Goal: Information Seeking & Learning: Check status

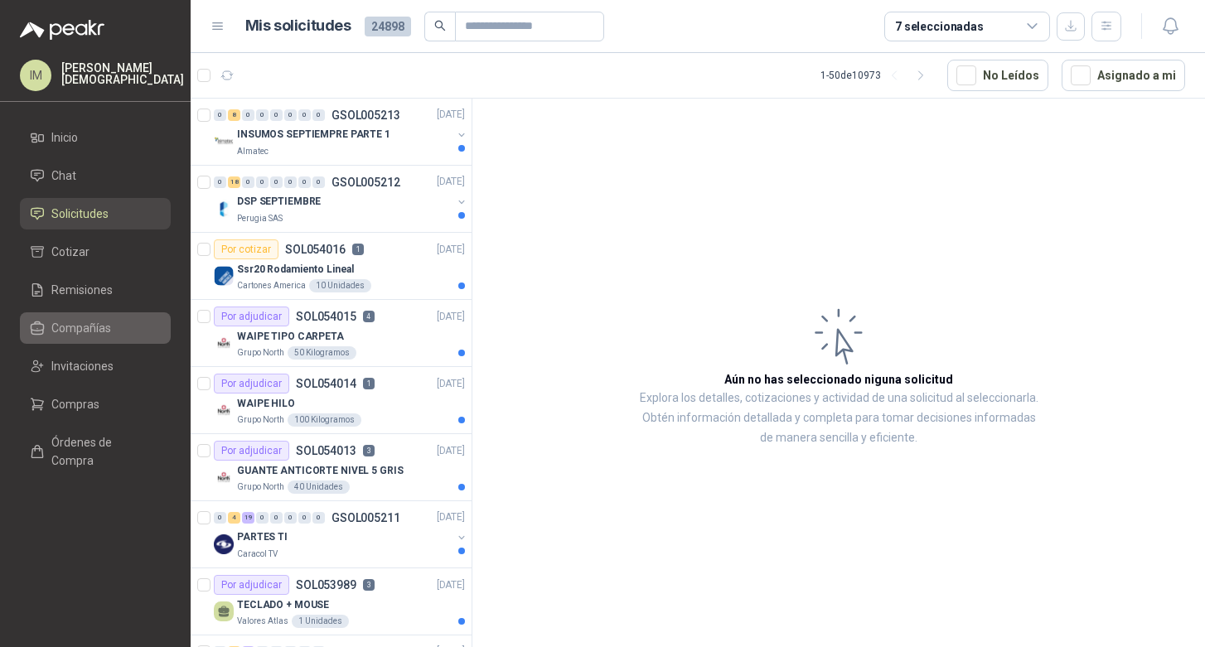
click at [94, 329] on span "Compañías" at bounding box center [81, 328] width 60 height 18
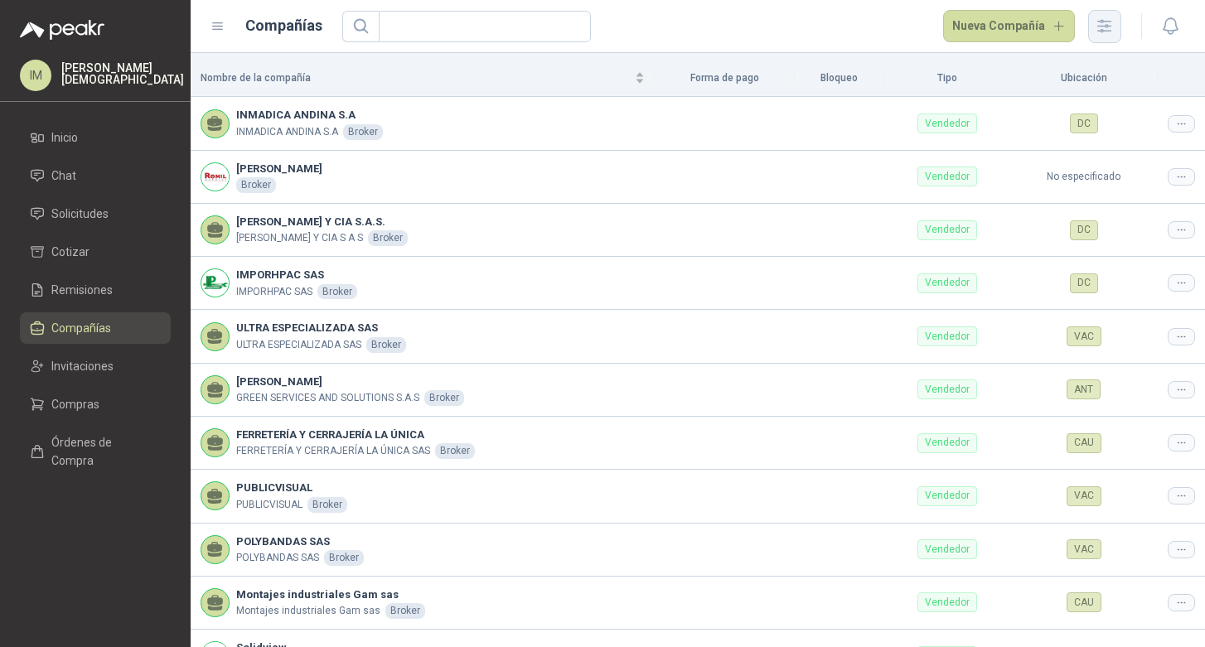
click at [1103, 22] on icon "button" at bounding box center [1104, 26] width 13 height 12
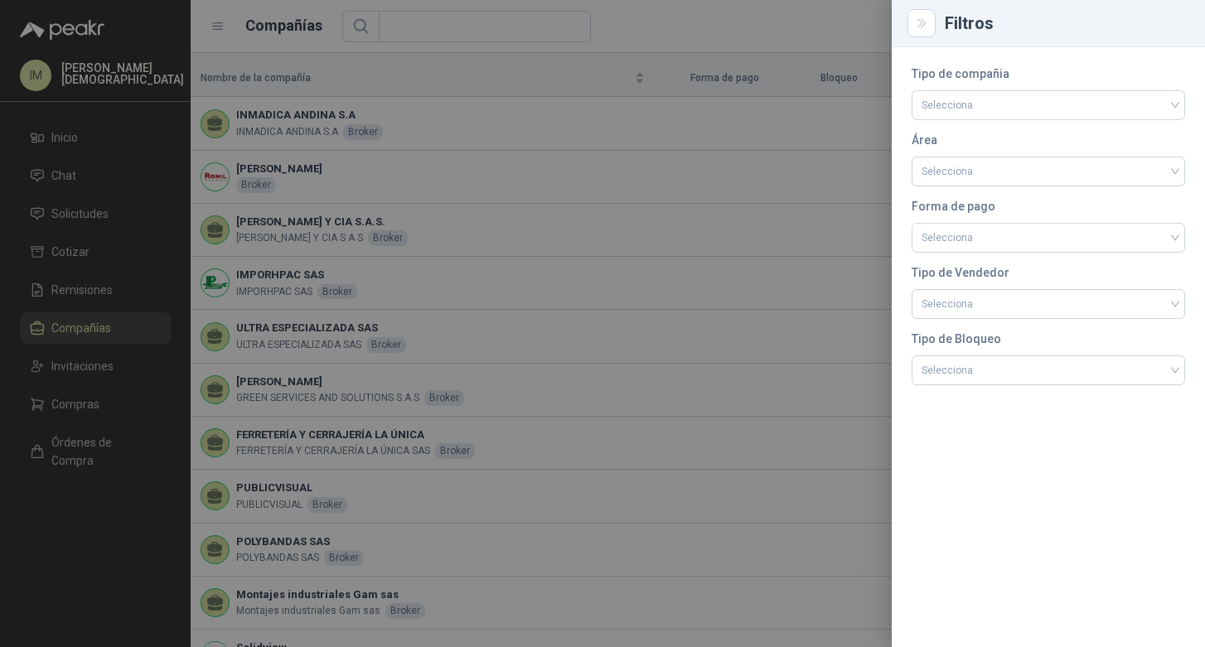
click at [1103, 22] on div "Filtros" at bounding box center [1065, 23] width 240 height 17
click at [1053, 104] on input "search" at bounding box center [1049, 103] width 254 height 25
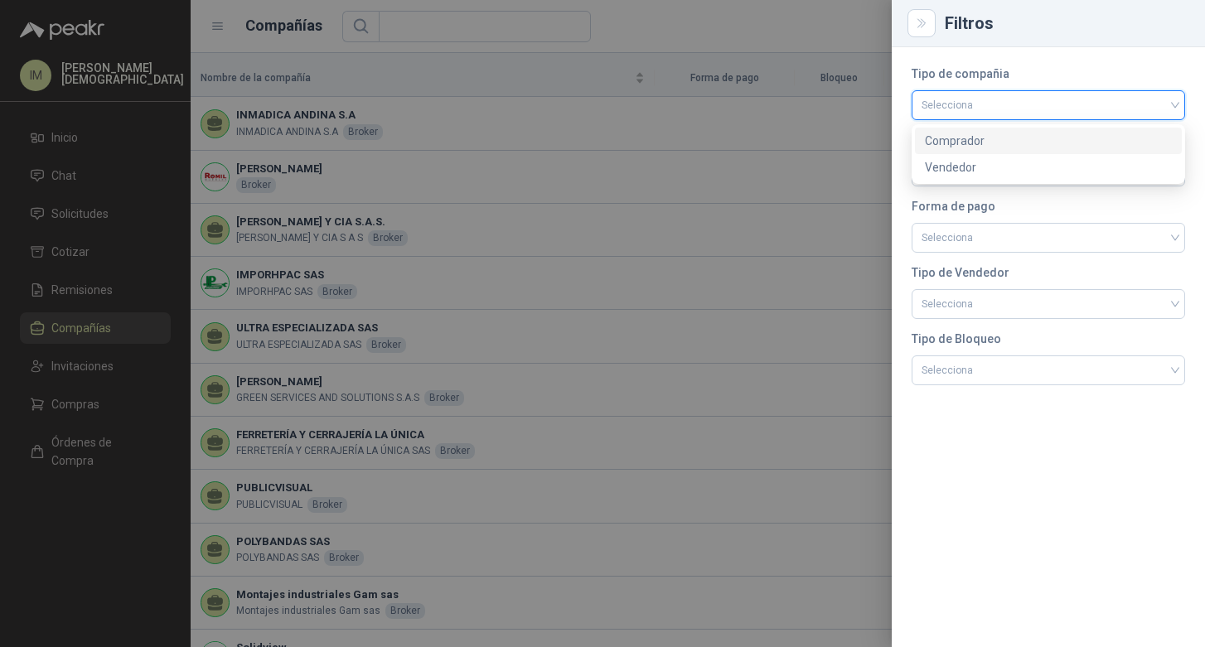
click at [1029, 138] on div "Comprador" at bounding box center [1048, 141] width 247 height 18
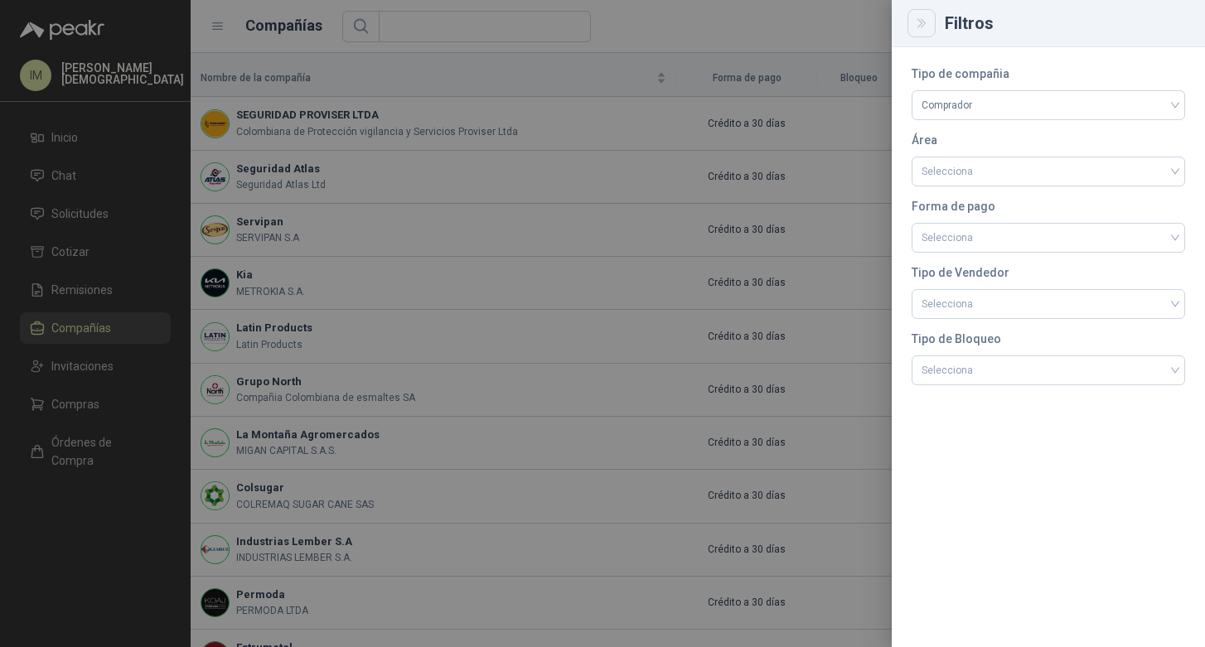
click at [923, 27] on icon "Close" at bounding box center [922, 24] width 14 height 14
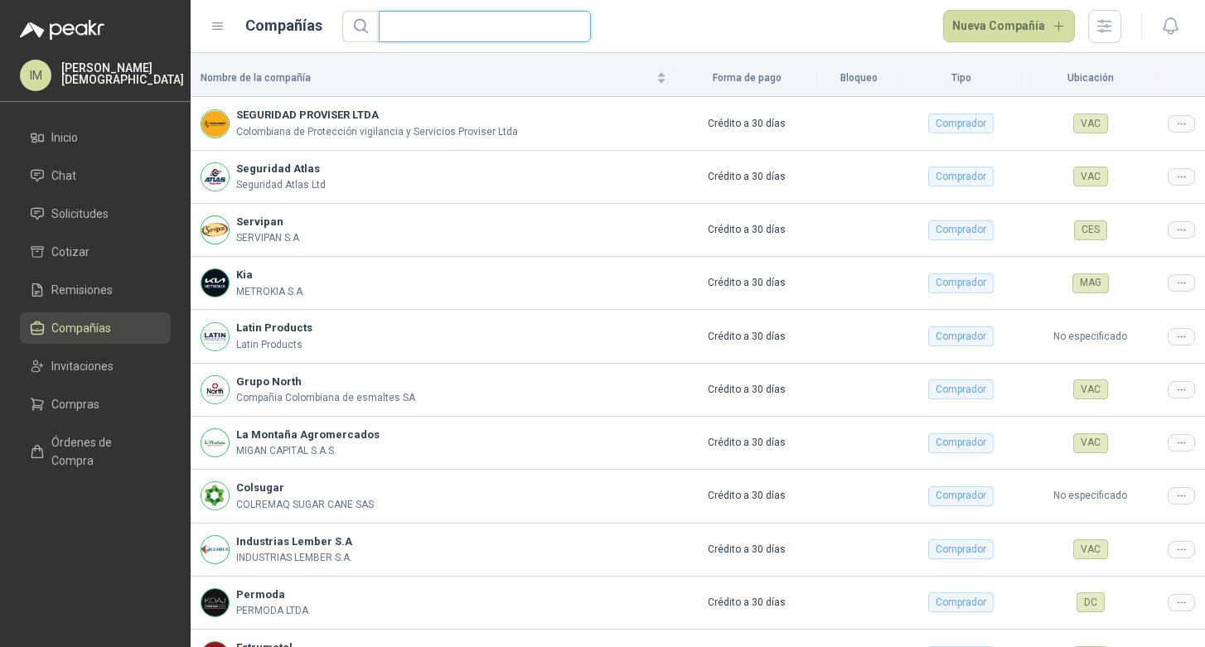
click at [549, 27] on input "text" at bounding box center [478, 27] width 179 height 30
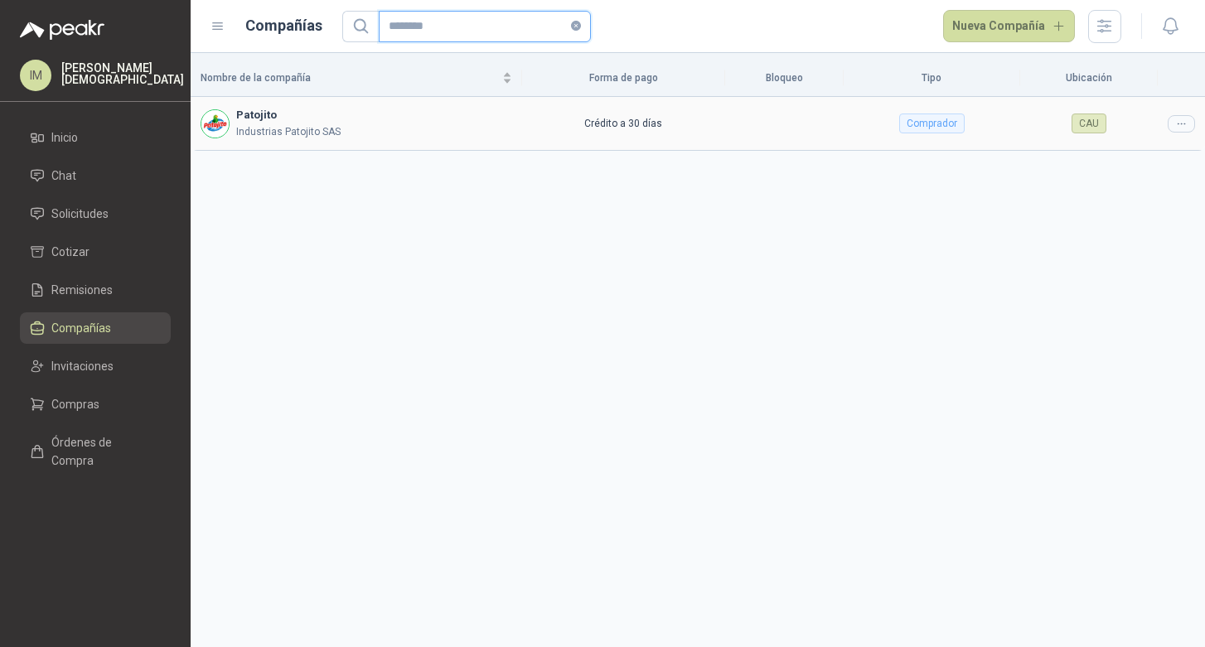
type input "********"
click at [255, 125] on p "Industrias Patojito SAS" at bounding box center [288, 132] width 104 height 16
click at [1188, 122] on div at bounding box center [1181, 123] width 27 height 17
click at [787, 239] on div "Nombre de la compañía Forma de pago Bloqueo Tipo Ubicación Patojito Industrias …" at bounding box center [698, 350] width 1014 height 594
click at [89, 215] on span "Solicitudes" at bounding box center [79, 214] width 57 height 18
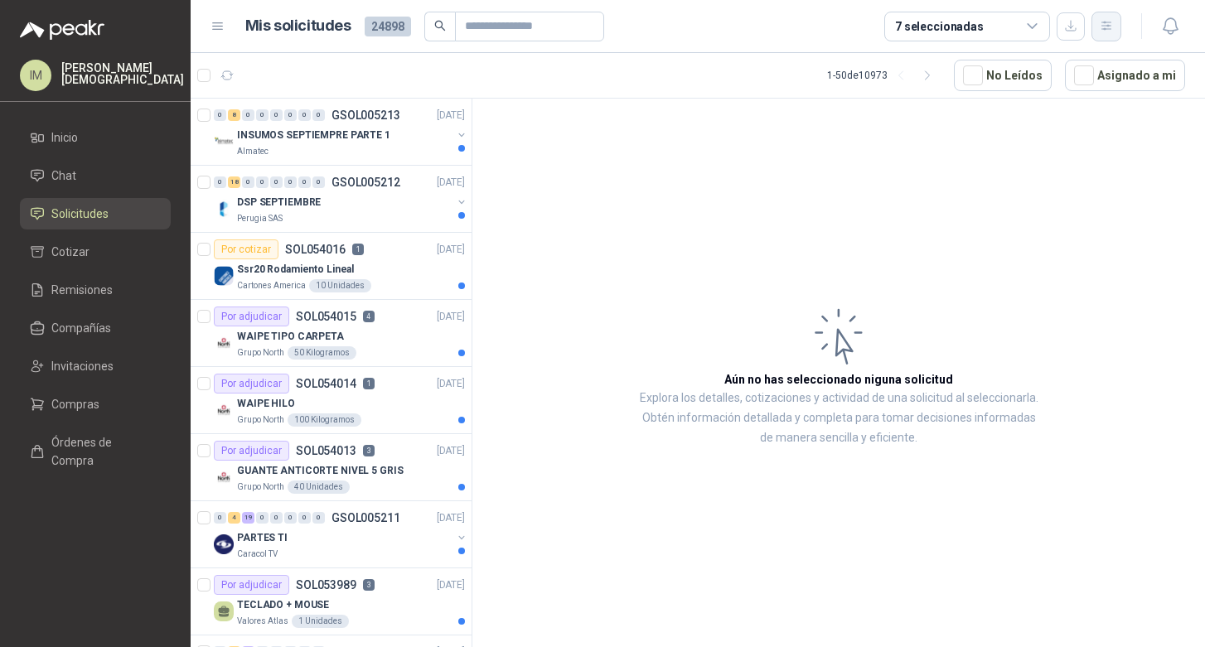
click at [1105, 23] on icon "button" at bounding box center [1106, 26] width 9 height 8
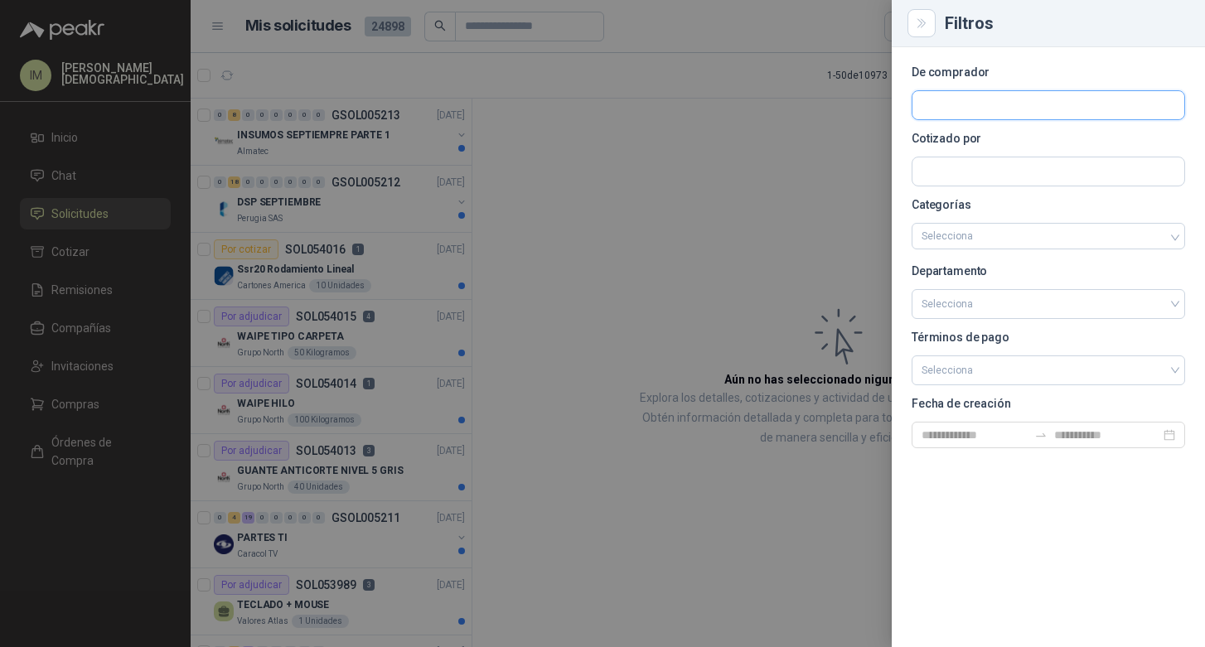
click at [1049, 91] on input "text" at bounding box center [1049, 105] width 272 height 28
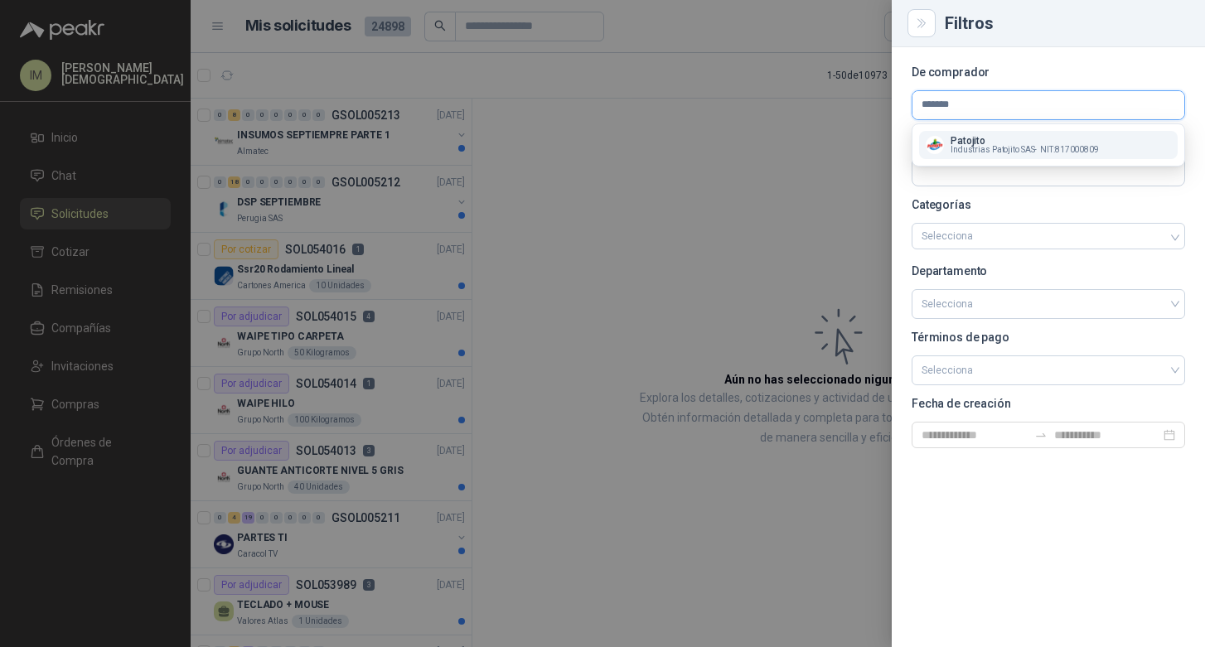
type input "********"
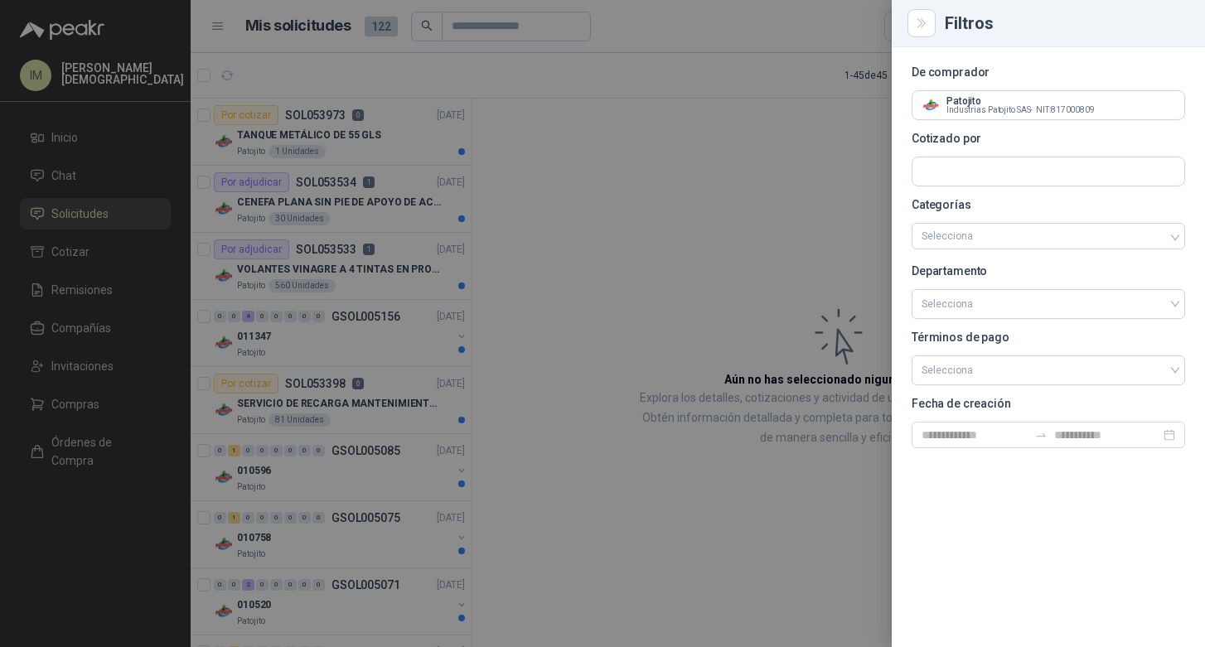
click at [633, 207] on div at bounding box center [602, 323] width 1205 height 647
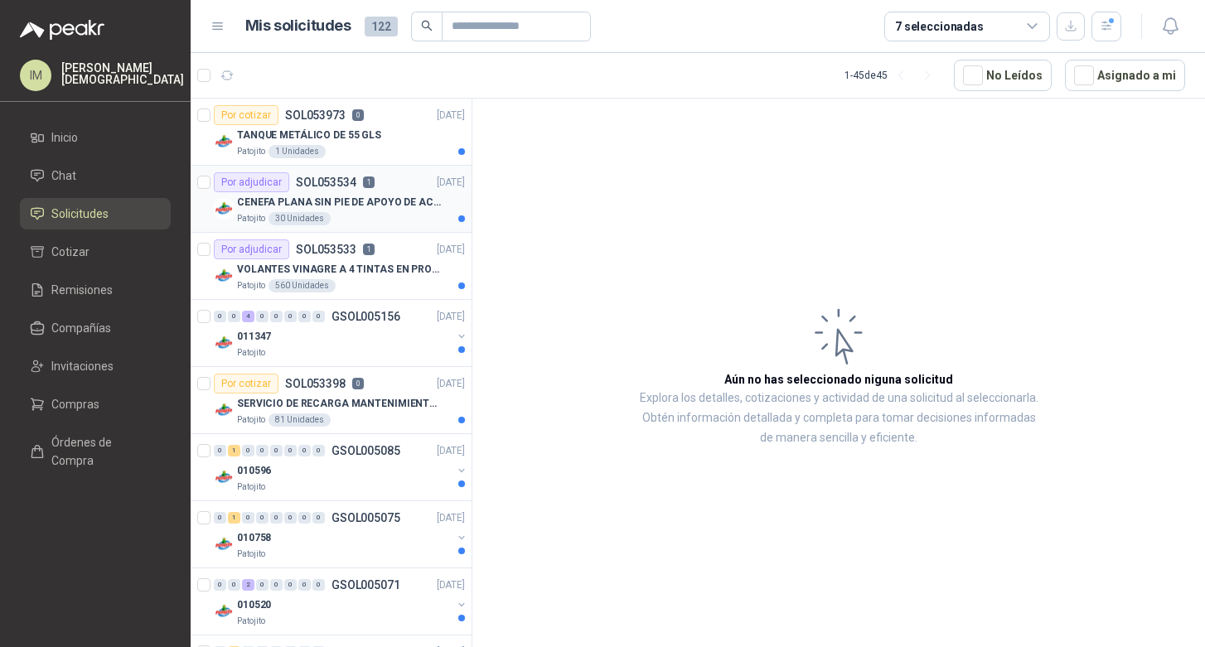
click at [371, 201] on p "CENEFA PLANA SIN PIE DE APOYO DE ACUERDO A LA IMAGEN ADJUNTA" at bounding box center [340, 203] width 206 height 16
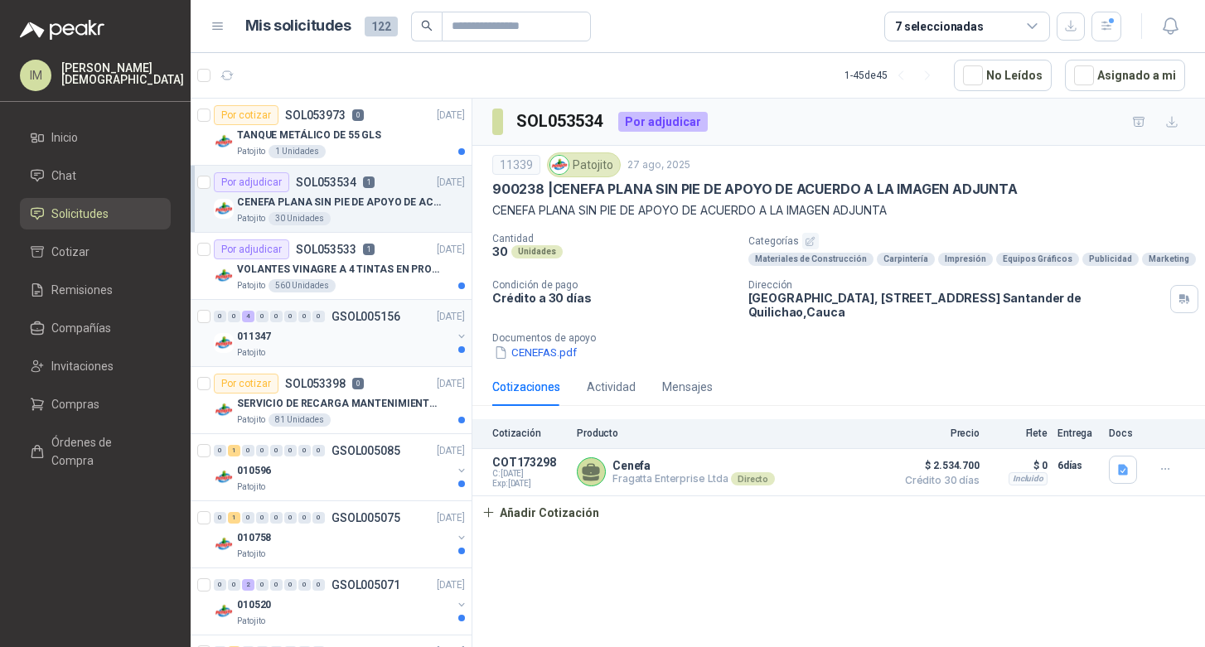
click at [370, 343] on div "011347" at bounding box center [344, 337] width 215 height 20
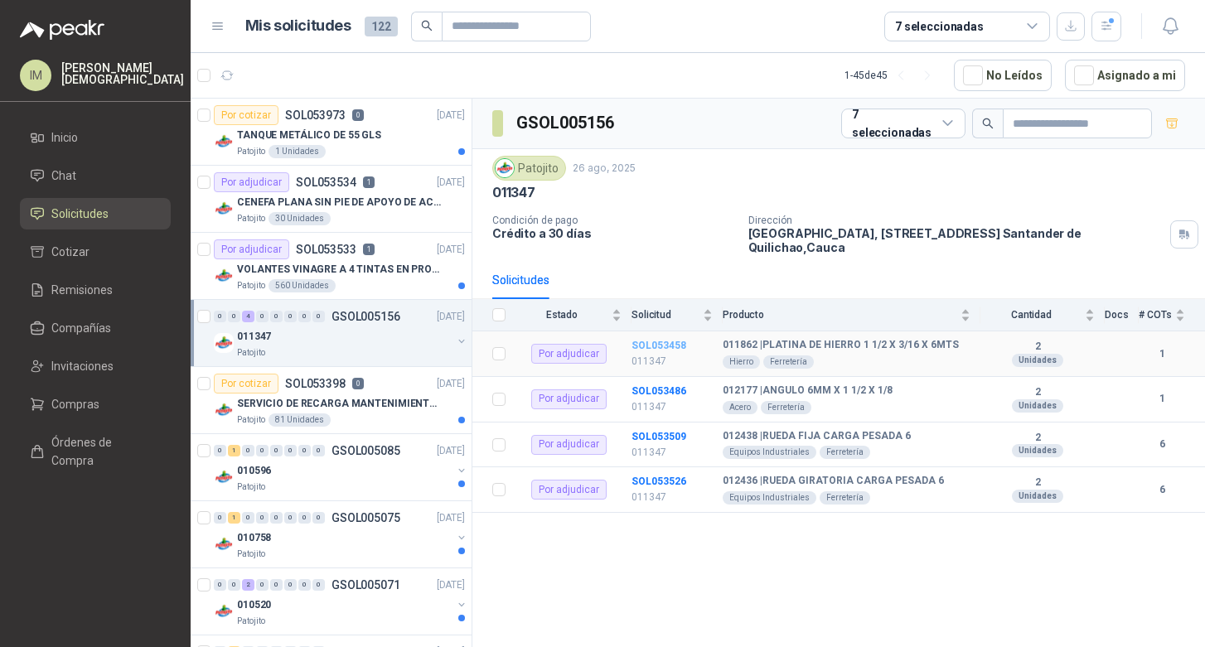
click at [656, 346] on b "SOL053458" at bounding box center [659, 346] width 55 height 12
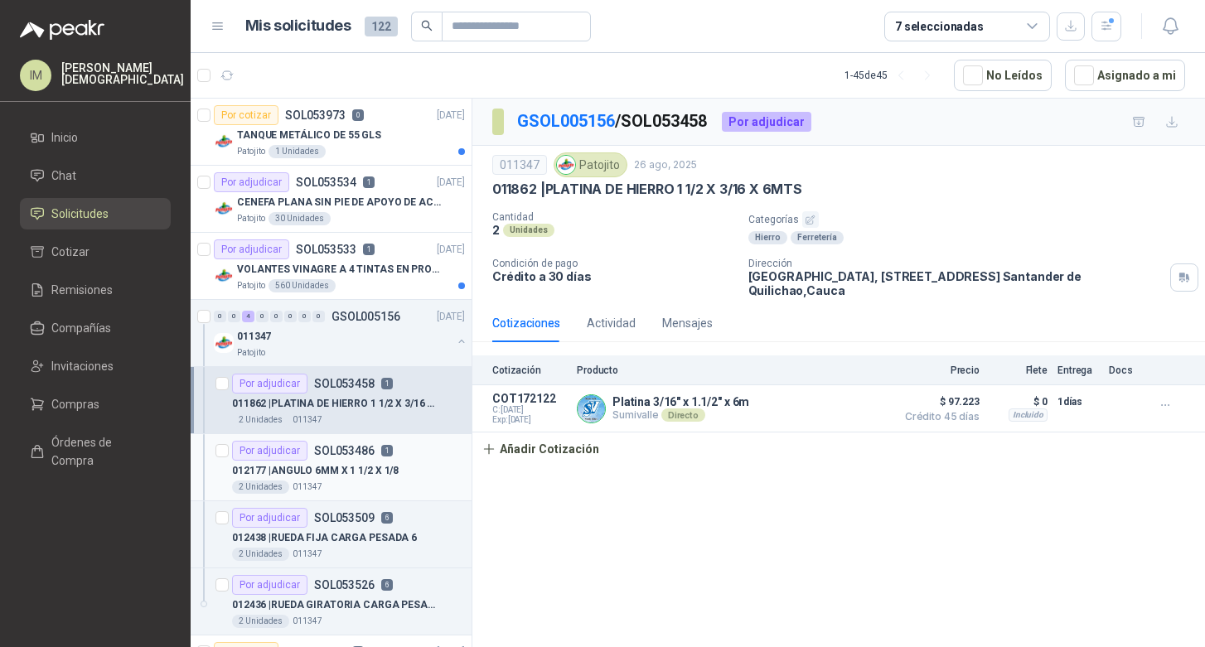
click at [353, 469] on p "012177 | ANGULO 6MM X 1 1/2 X 1/8" at bounding box center [315, 471] width 167 height 16
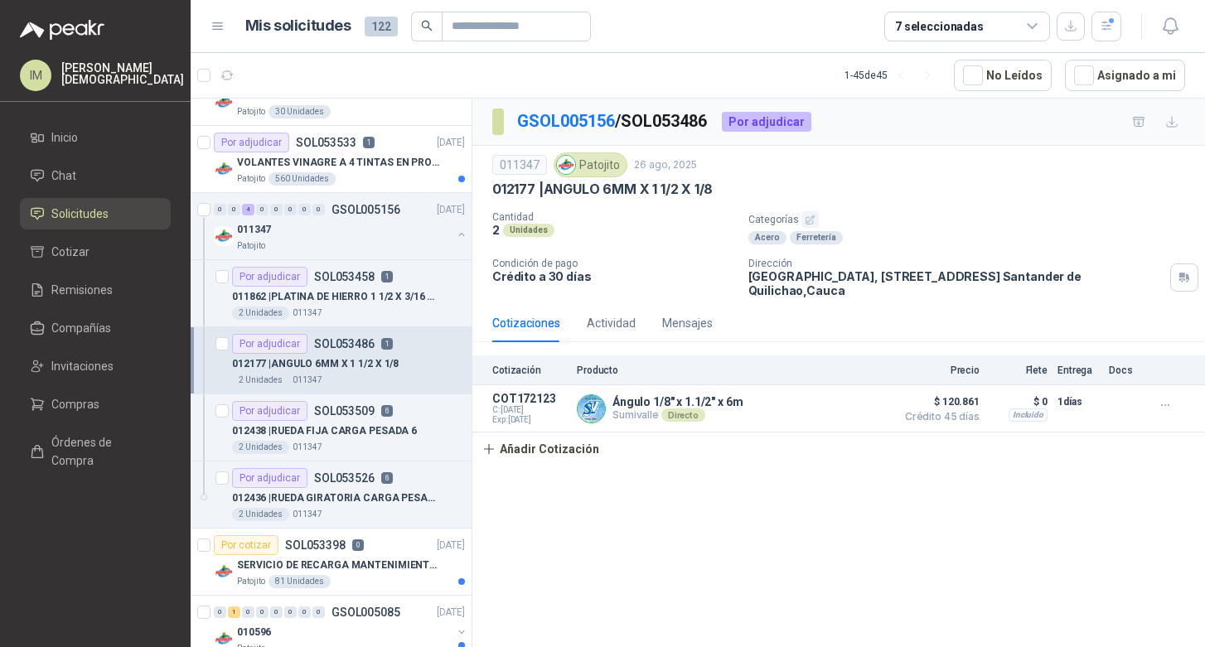
scroll to position [111, 0]
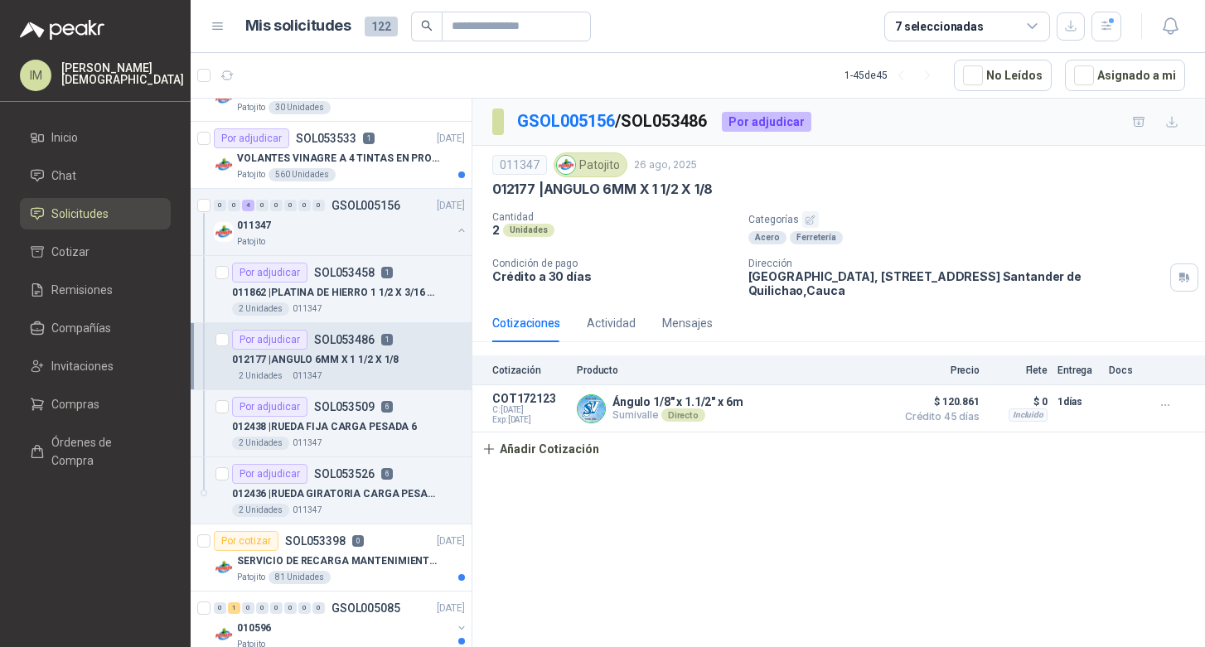
click at [353, 469] on p "SOL053526" at bounding box center [344, 474] width 61 height 12
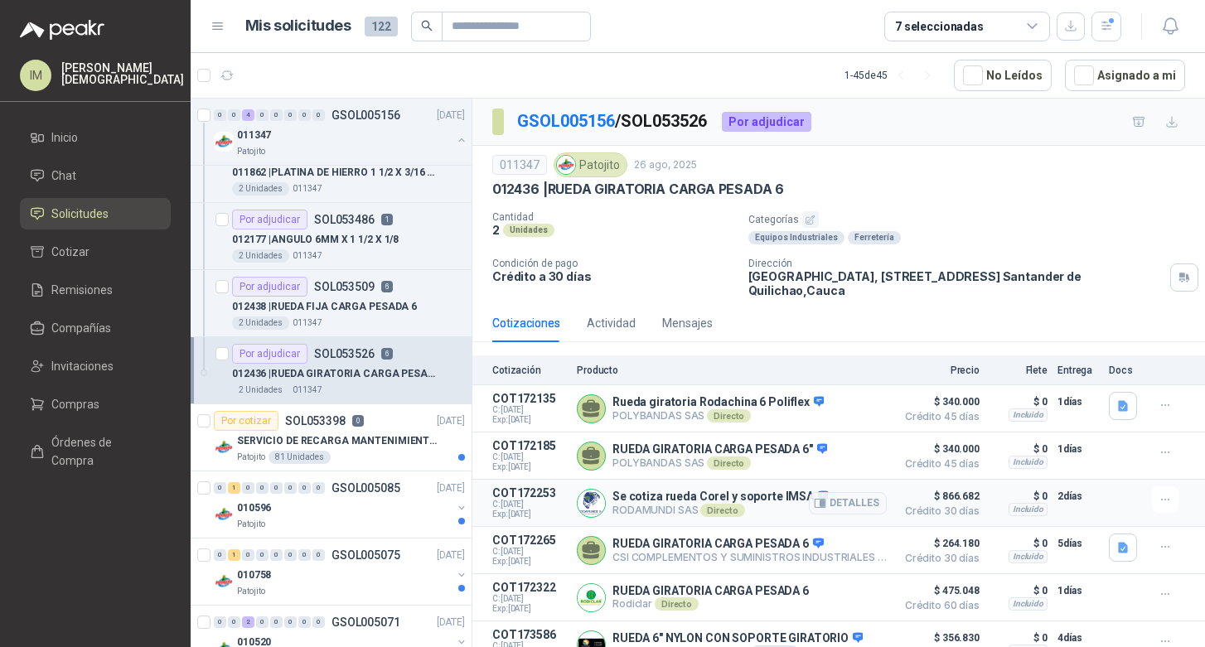
scroll to position [51, 0]
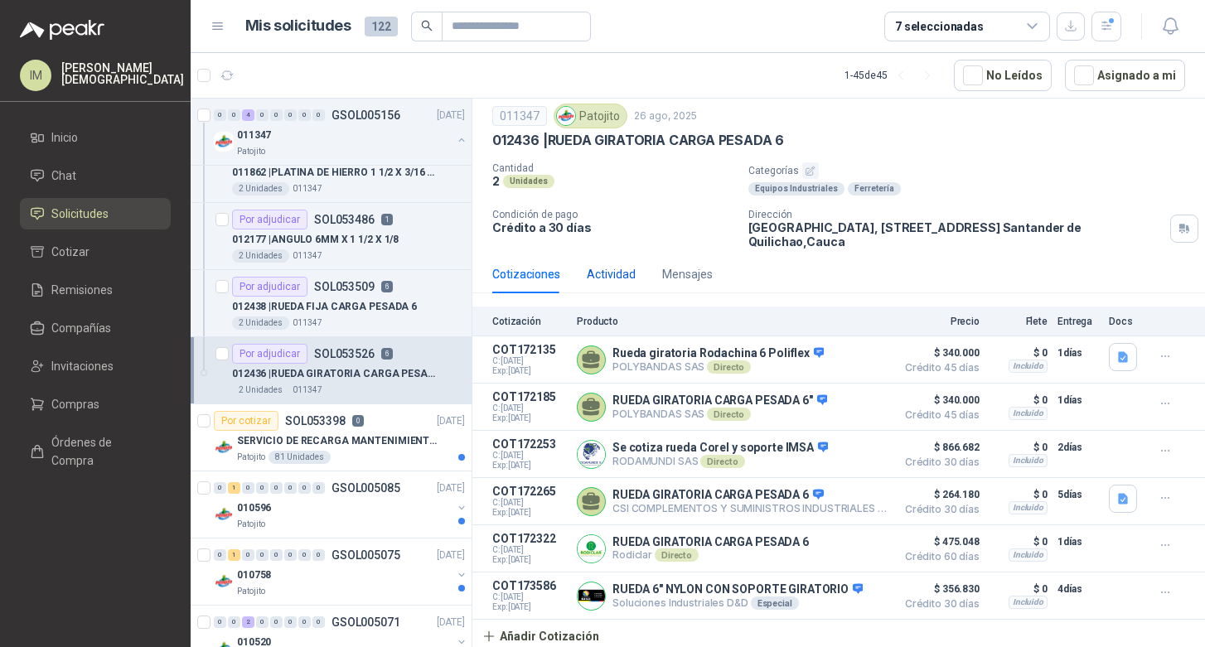
click at [617, 275] on div "Actividad" at bounding box center [611, 274] width 49 height 18
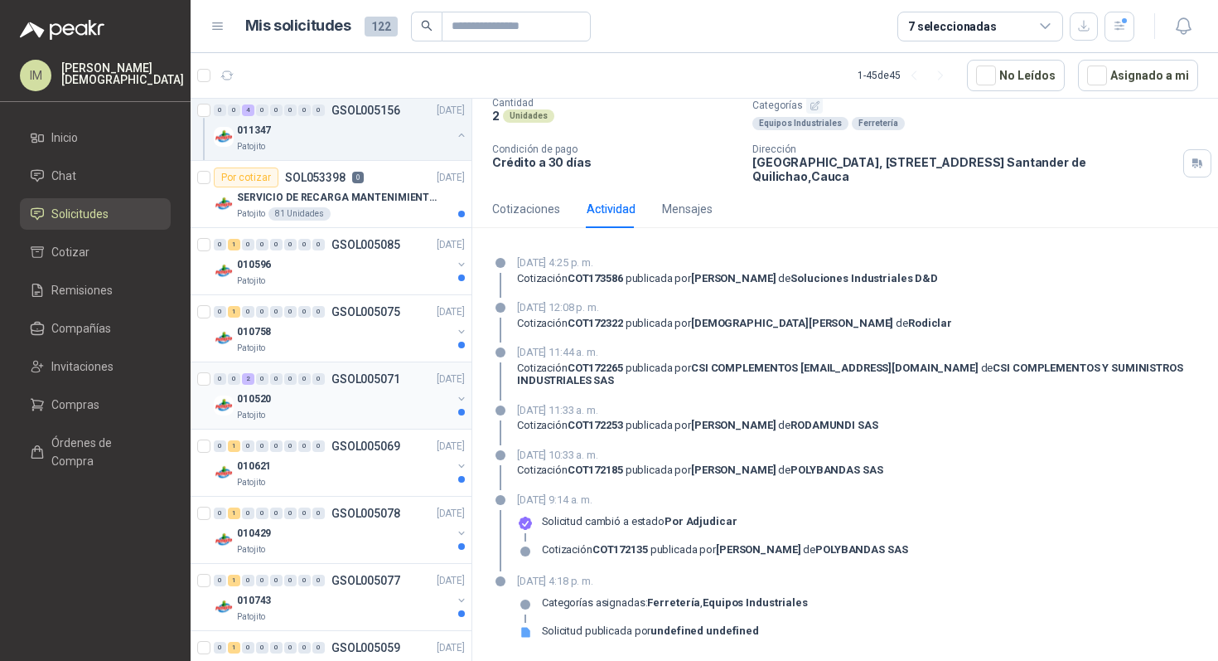
scroll to position [477, 0]
click at [372, 406] on div "Patojito" at bounding box center [344, 412] width 215 height 13
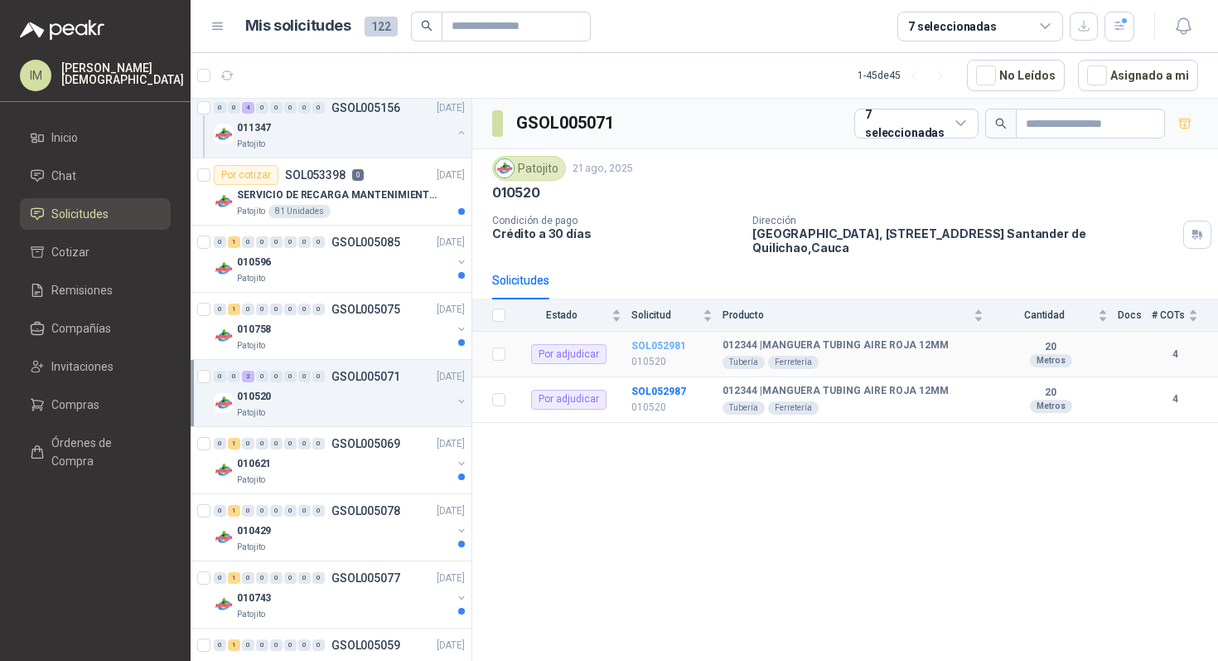
click at [666, 345] on b "SOL052981" at bounding box center [659, 346] width 55 height 12
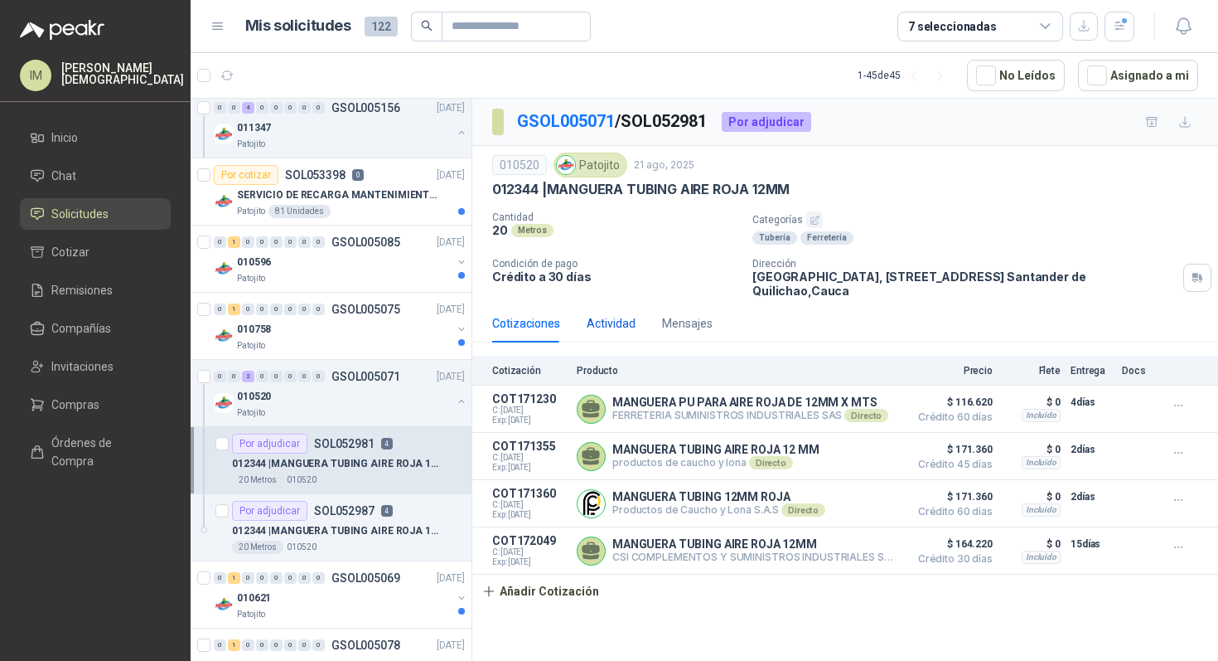
click at [614, 324] on div "Actividad" at bounding box center [611, 323] width 49 height 18
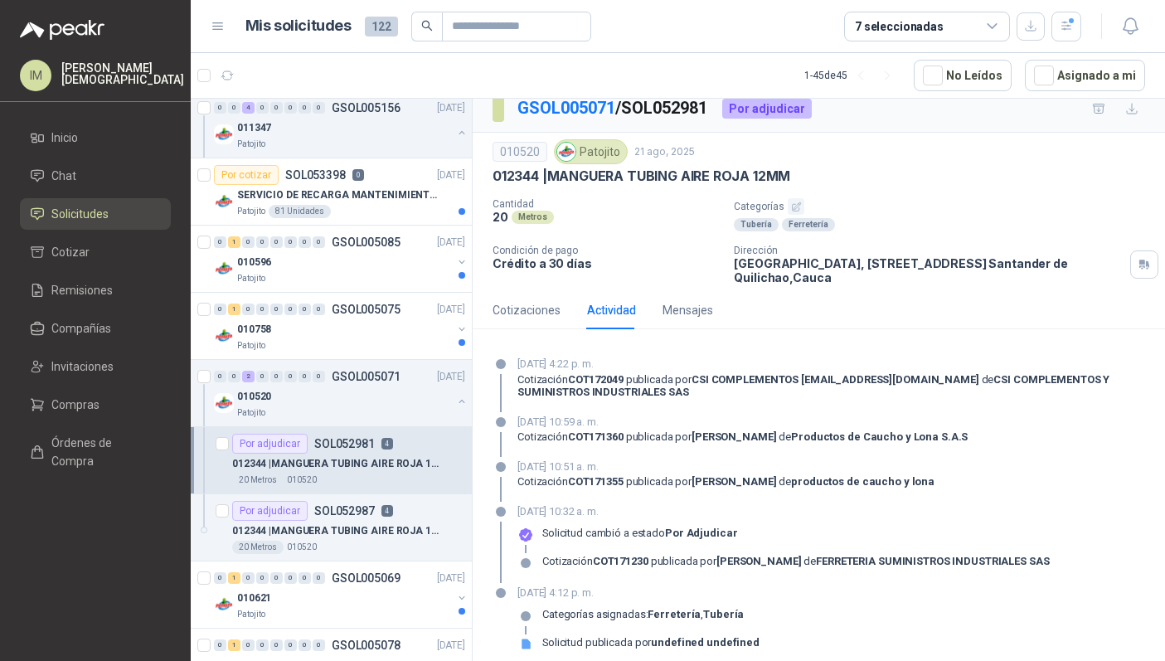
scroll to position [9, 0]
